Goal: Task Accomplishment & Management: Manage account settings

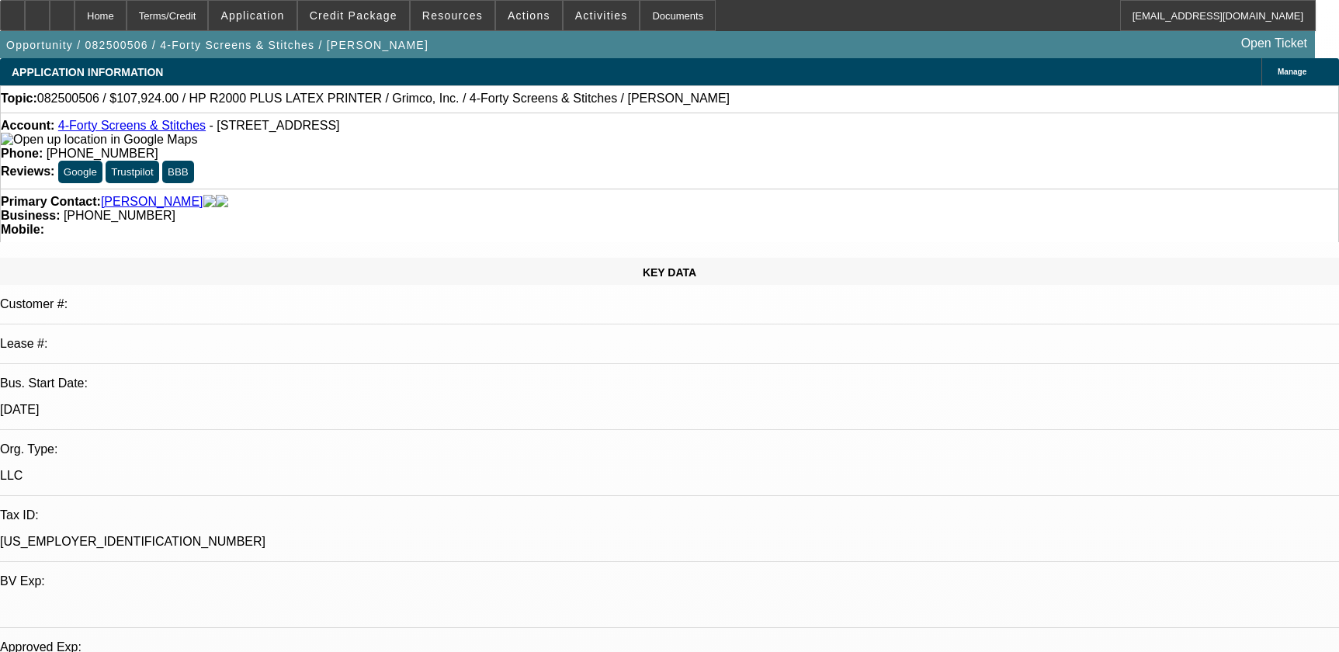
select select "0"
select select "6"
select select "0"
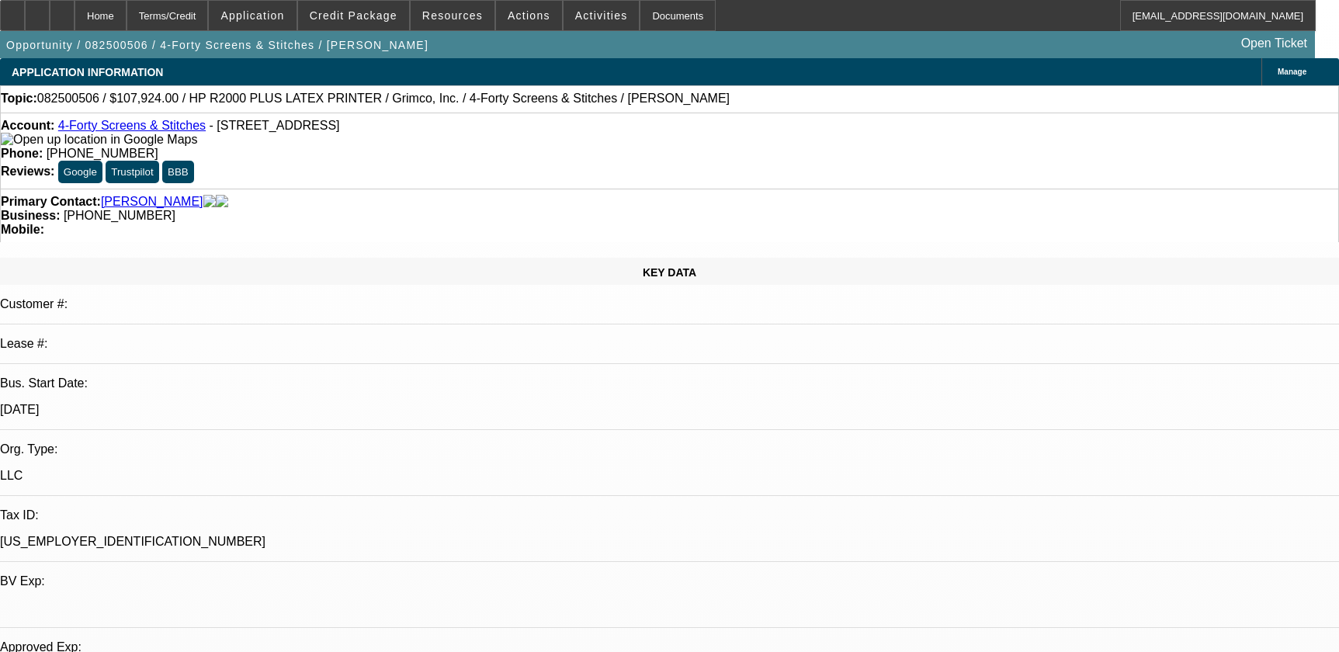
select select "0"
select select "0.1"
select select "4"
select select "0"
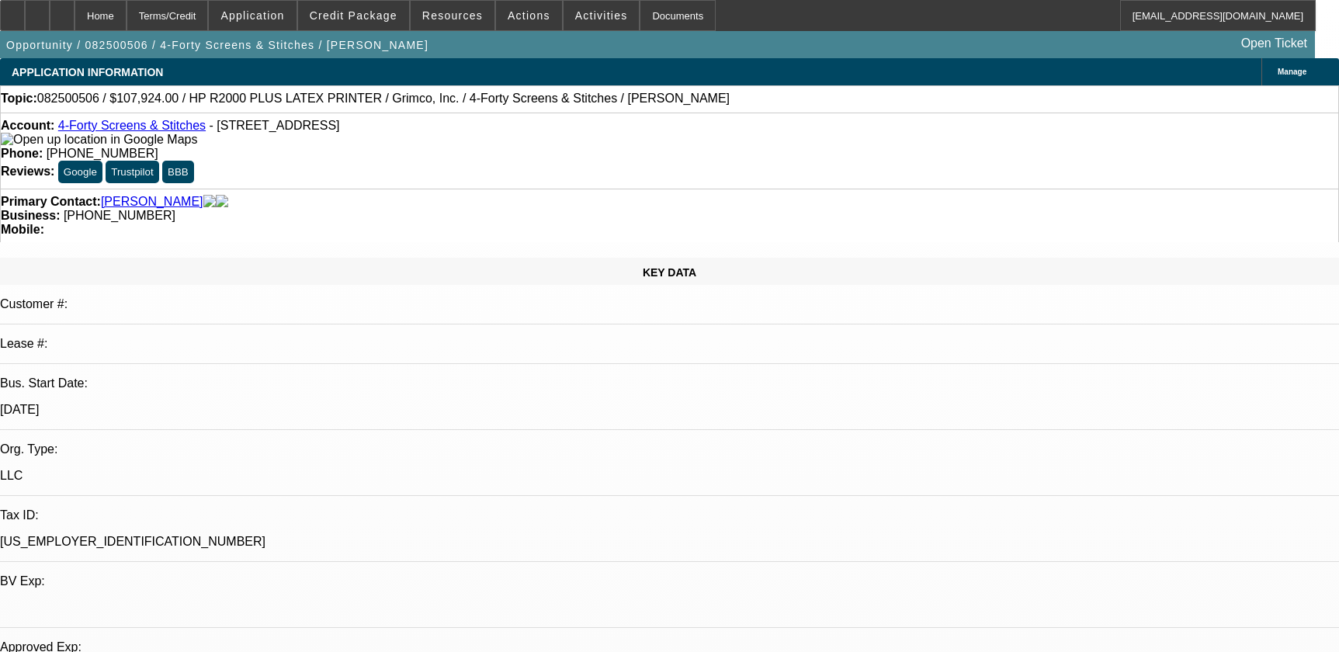
select select "0.1"
select select "4"
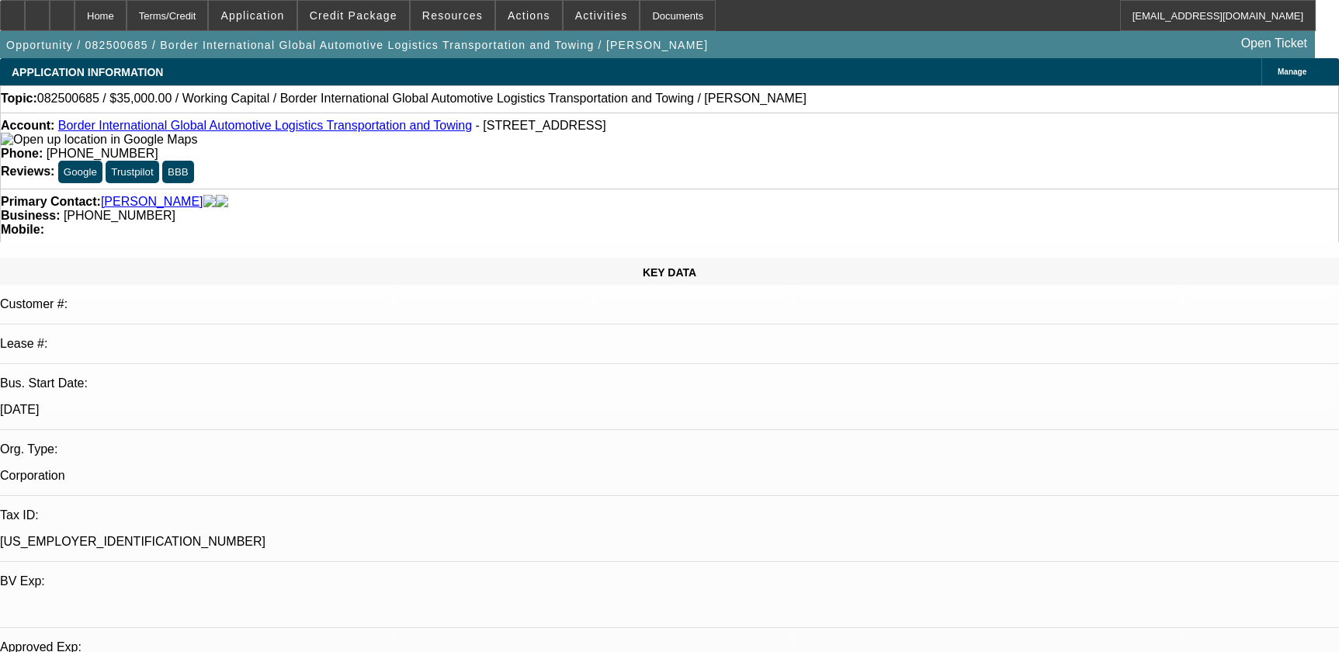
select select "0"
select select "2"
select select "0"
select select "6"
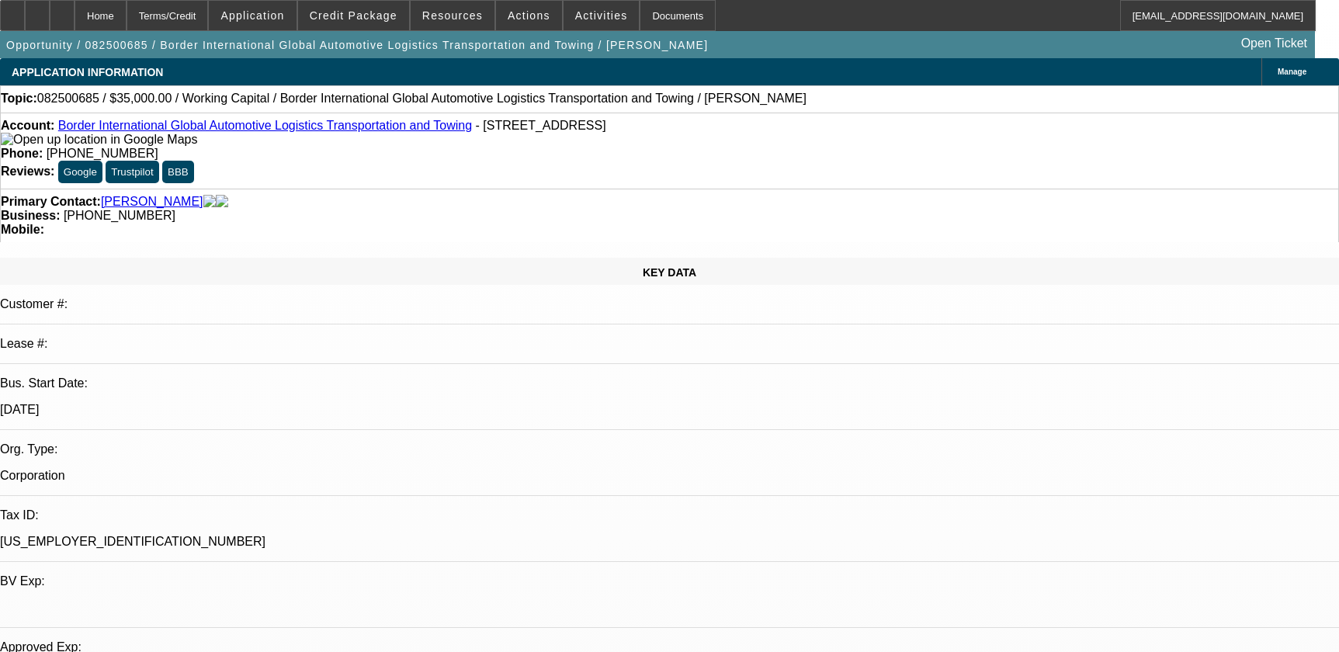
select select "0"
select select "2"
select select "0"
select select "6"
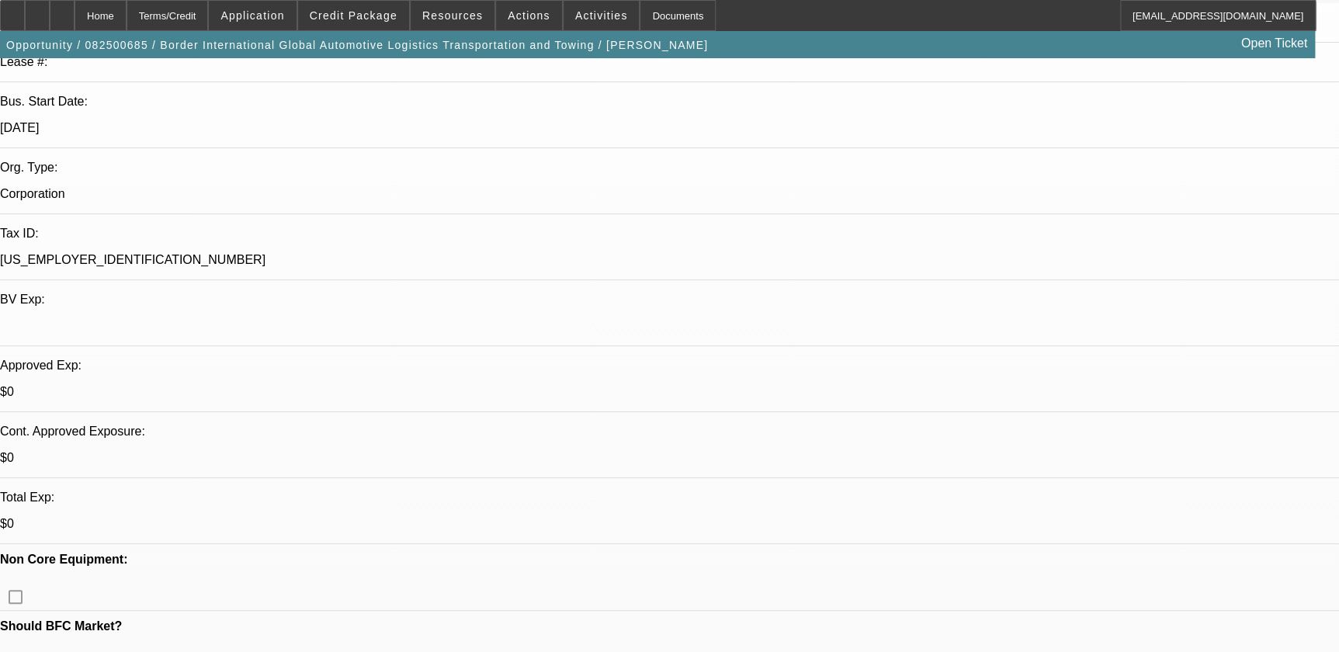
scroll to position [141, 0]
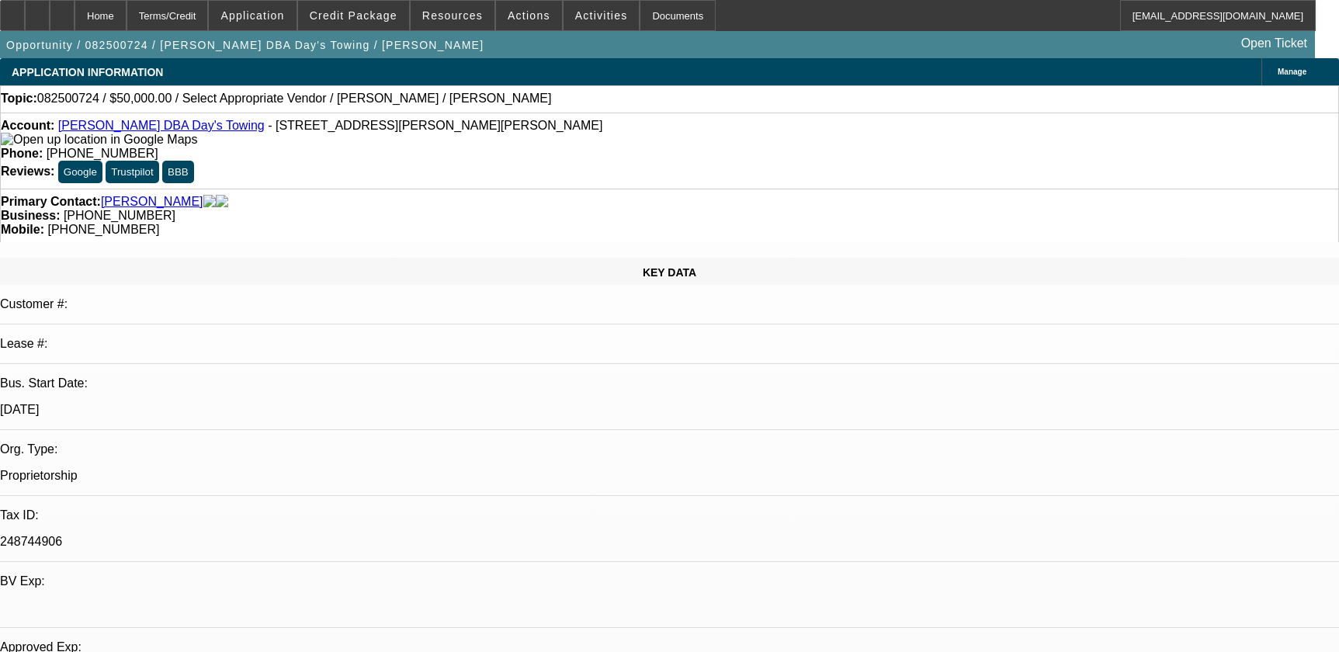
select select "0"
select select "2"
select select "0.1"
select select "4"
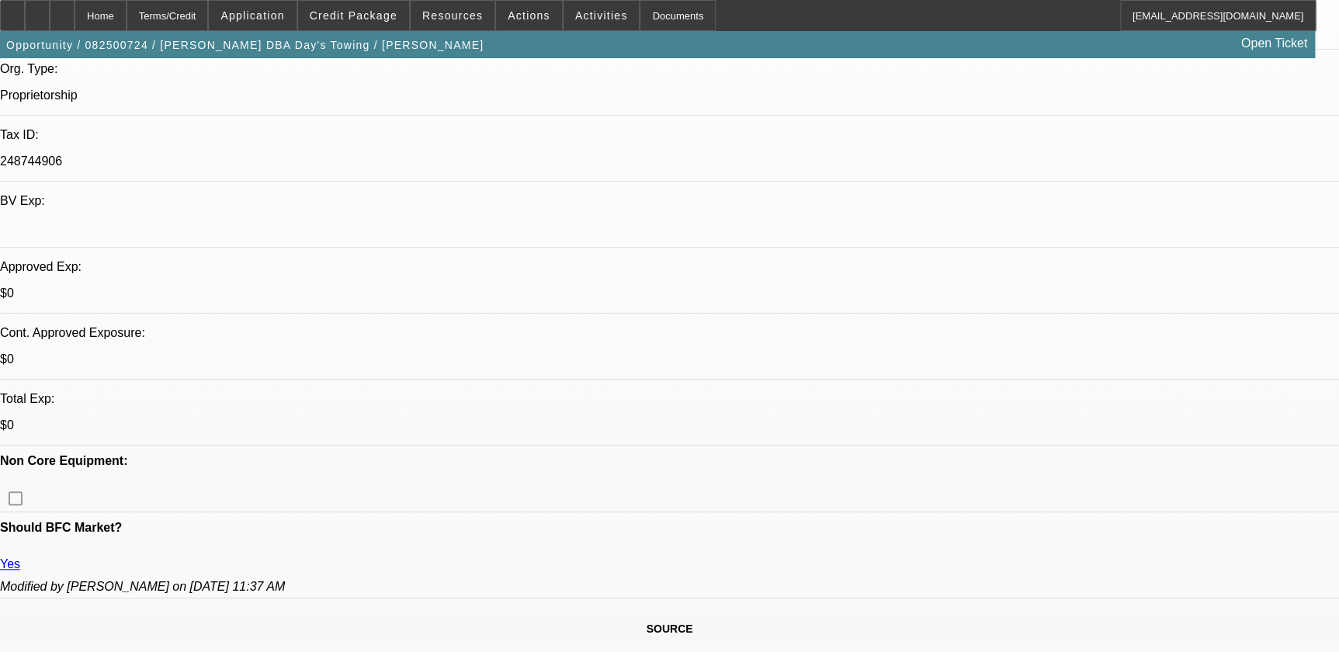
scroll to position [423, 0]
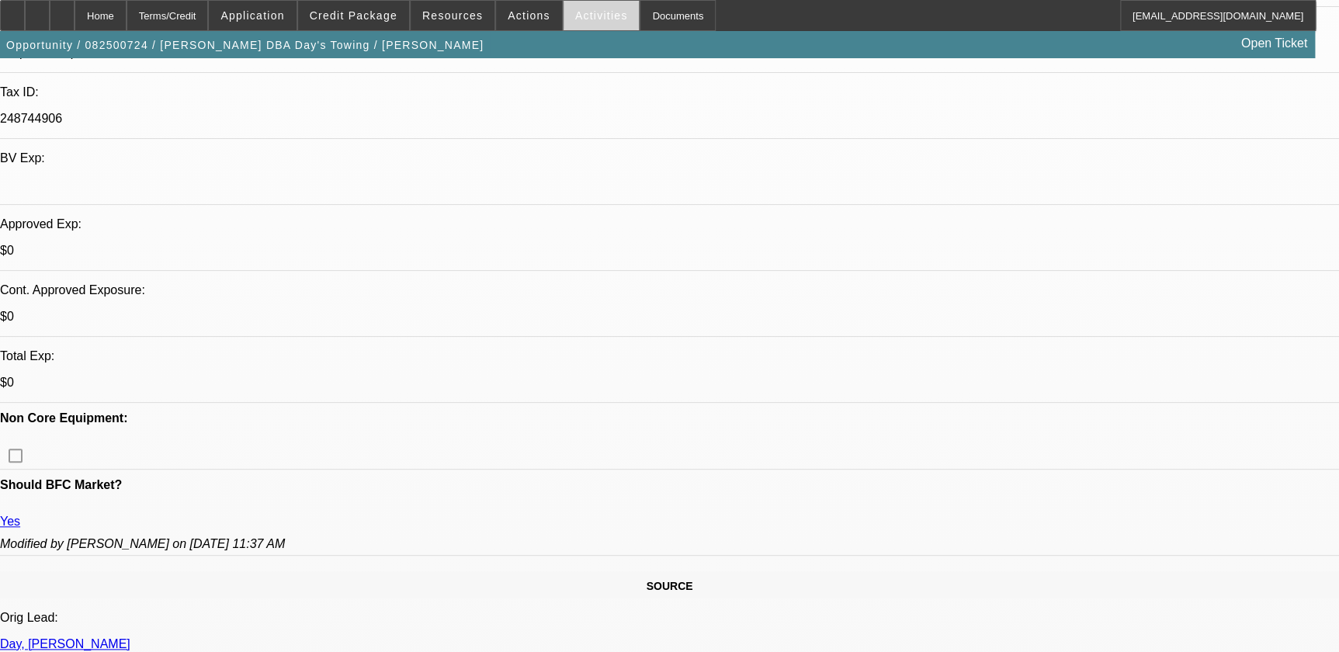
click at [575, 10] on span "Activities" at bounding box center [601, 15] width 53 height 12
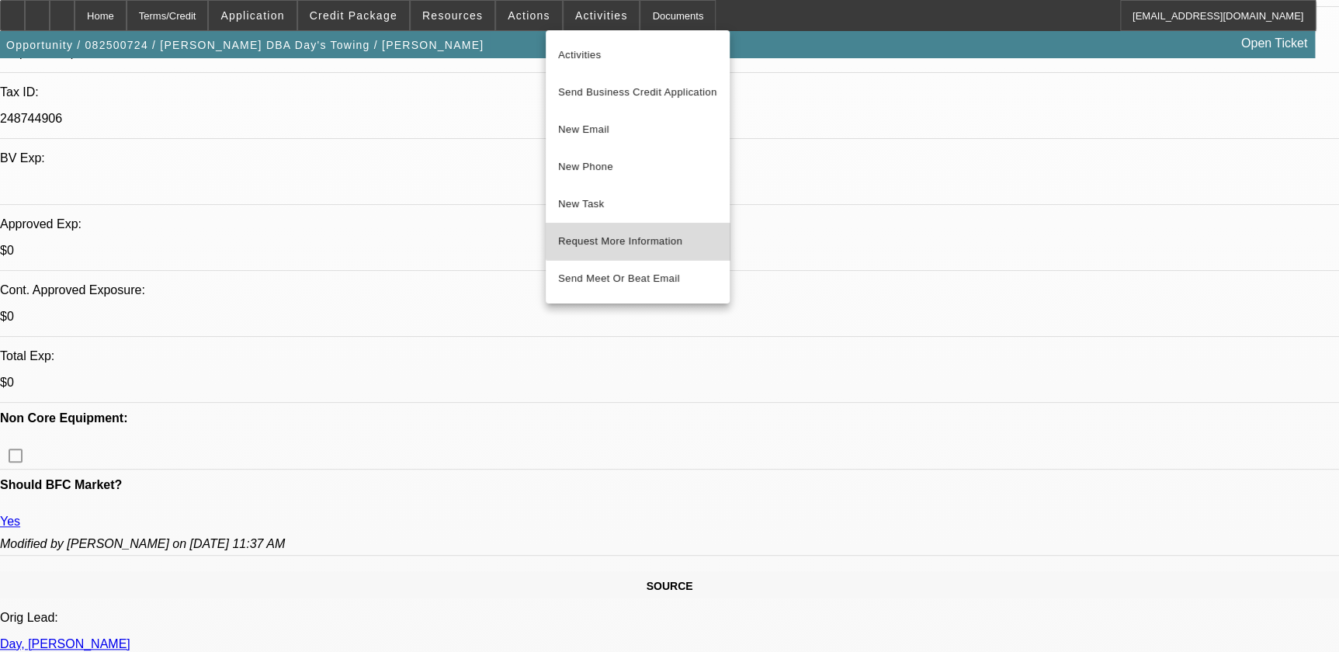
click at [640, 238] on span "Request More Information" at bounding box center [637, 241] width 159 height 19
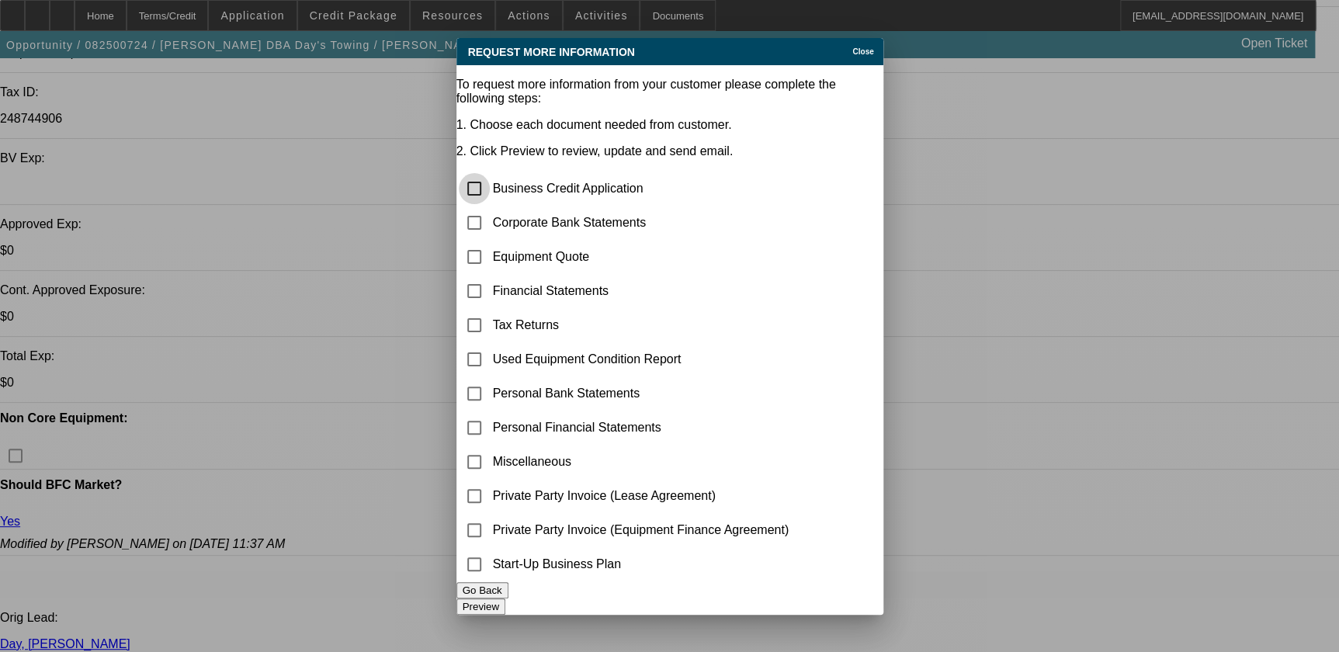
scroll to position [0, 0]
click at [489, 207] on input "checkbox" at bounding box center [474, 222] width 31 height 31
checkbox input "true"
click at [506, 603] on button "Preview" at bounding box center [481, 607] width 49 height 16
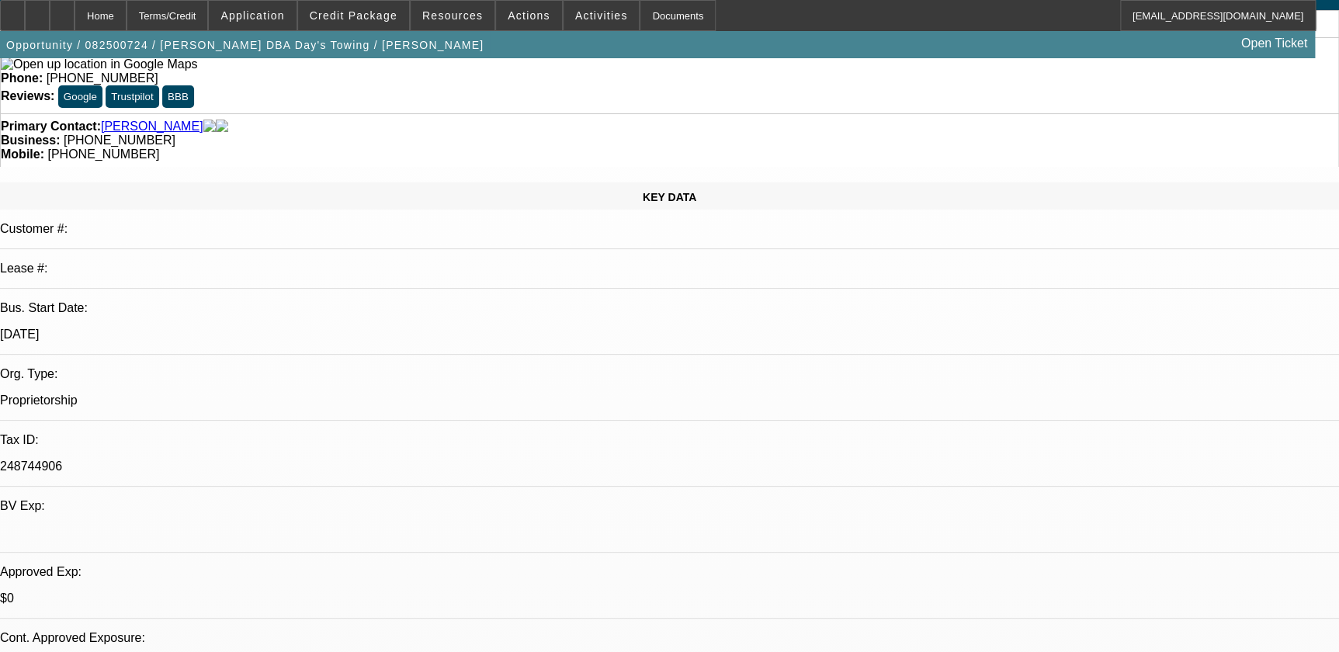
scroll to position [70, 0]
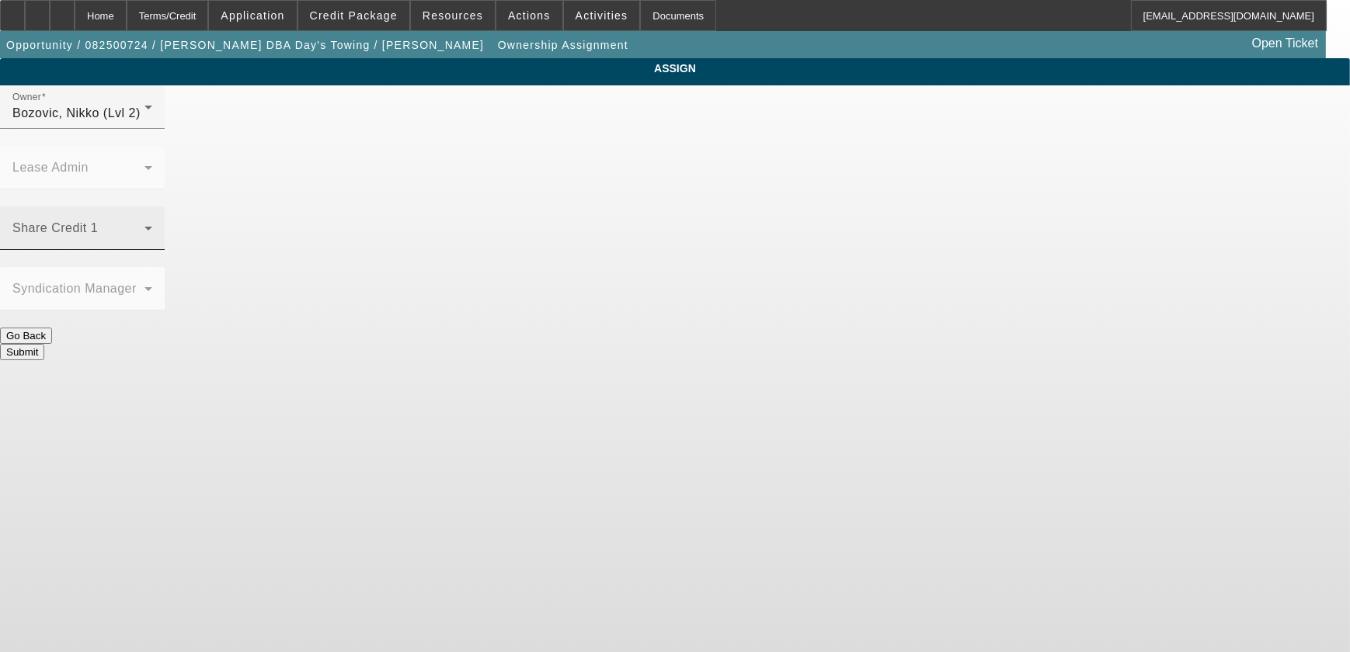
drag, startPoint x: 607, startPoint y: 199, endPoint x: 605, endPoint y: 191, distance: 8.1
click at [144, 225] on span at bounding box center [78, 234] width 132 height 19
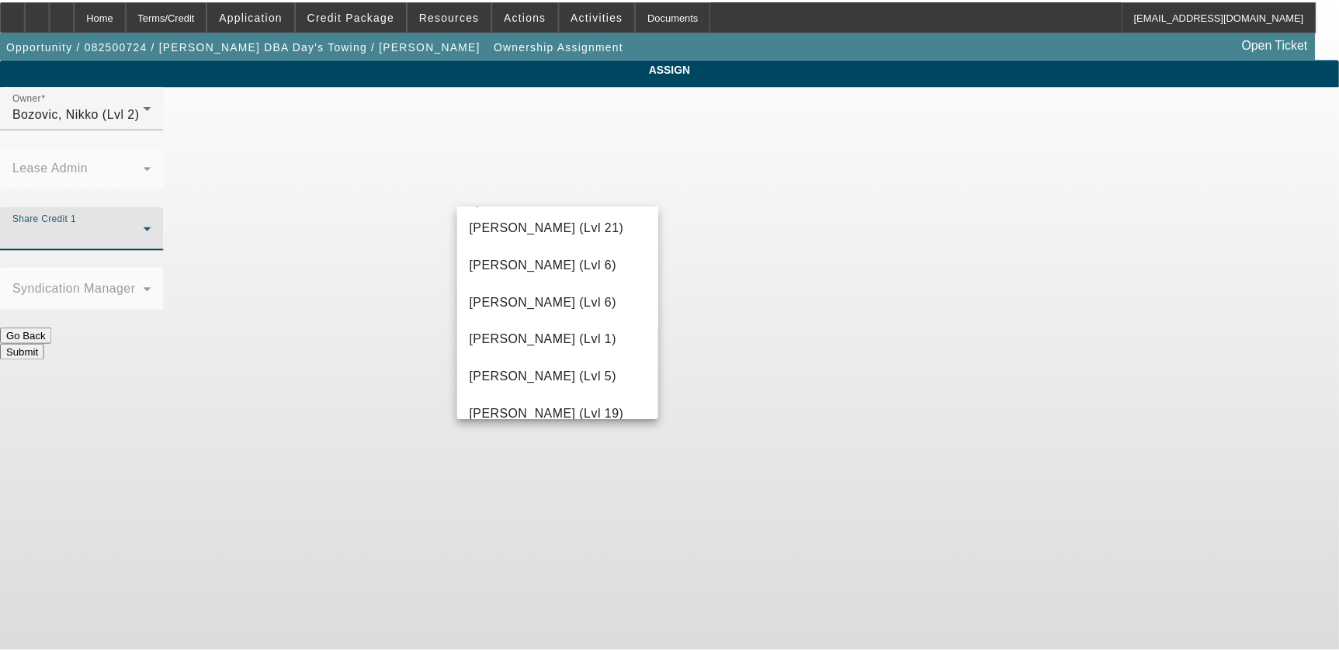
scroll to position [1482, 0]
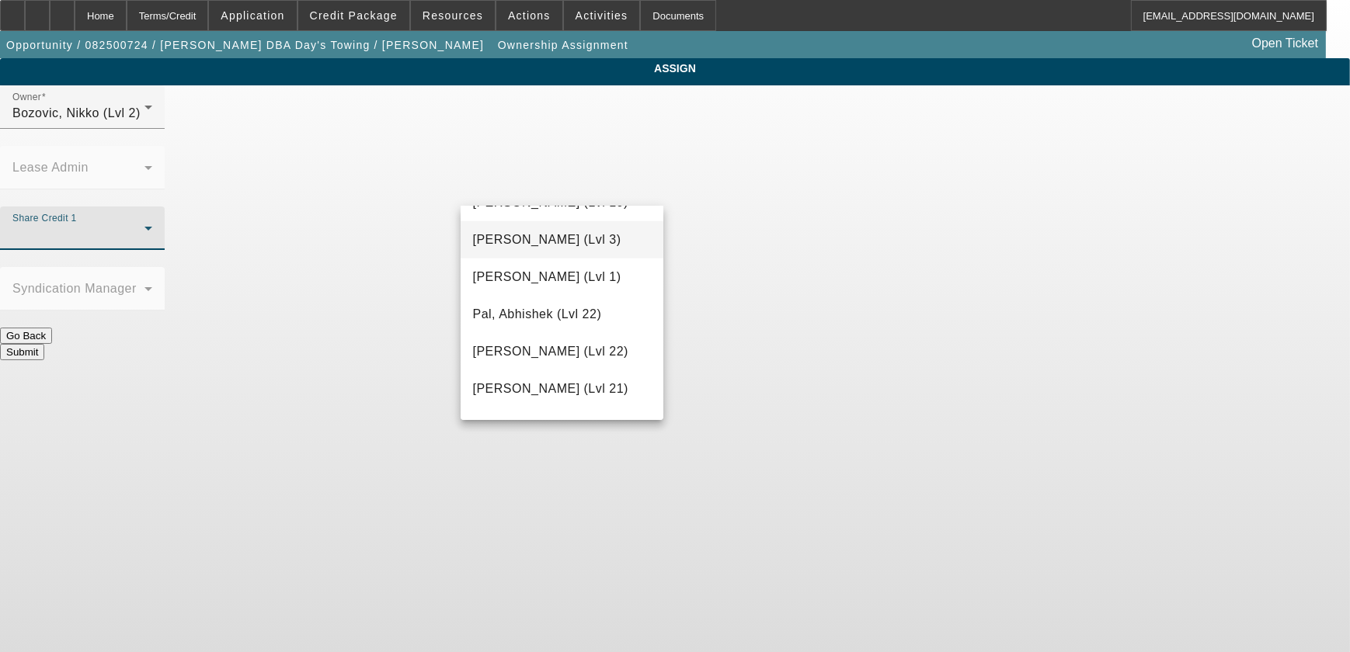
click at [612, 255] on mat-option "Oliva, Nicholas (Lvl 3)" at bounding box center [561, 239] width 203 height 37
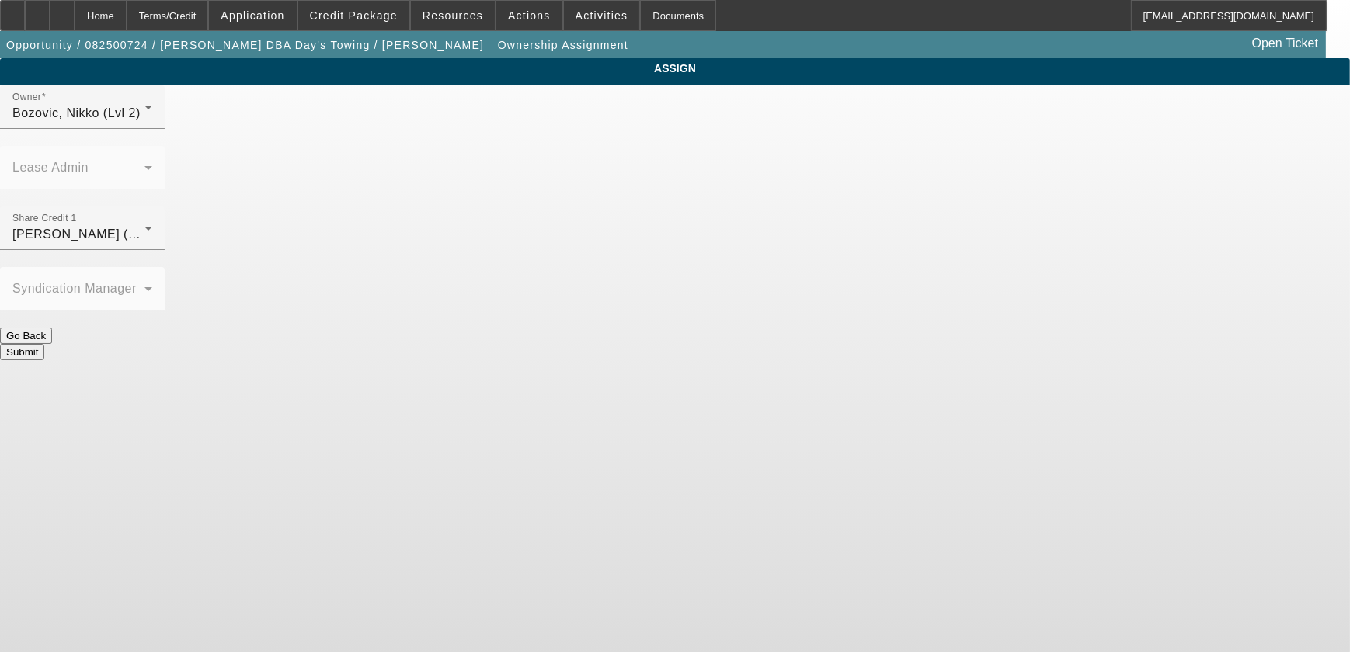
click at [749, 344] on div "Submit" at bounding box center [675, 352] width 1350 height 16
click at [44, 344] on button "Submit" at bounding box center [22, 352] width 44 height 16
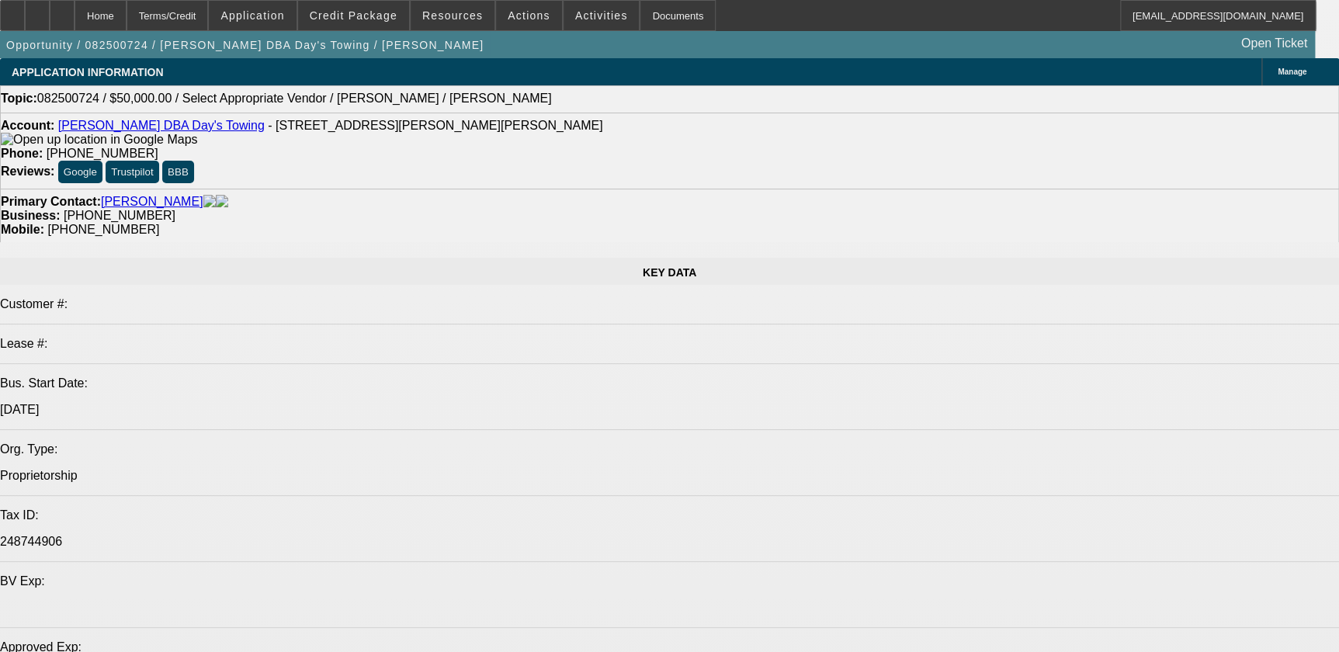
select select "0"
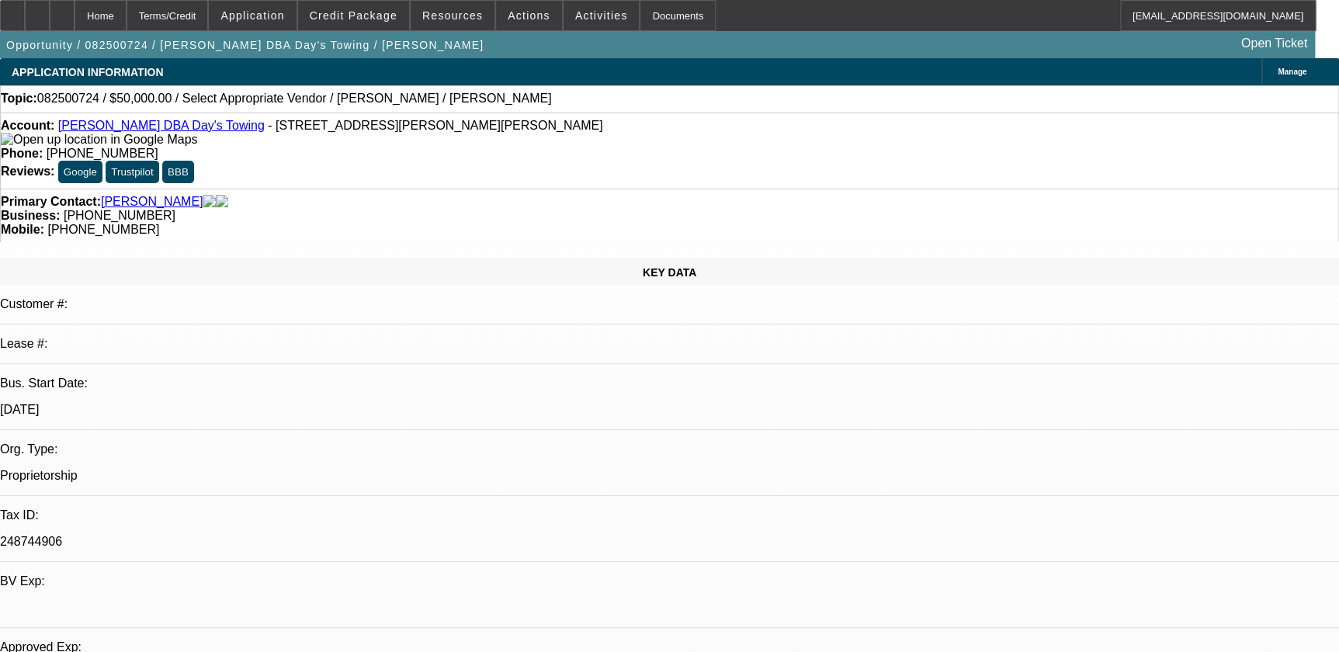
select select "2"
select select "0.1"
select select "4"
